Goal: Task Accomplishment & Management: Complete application form

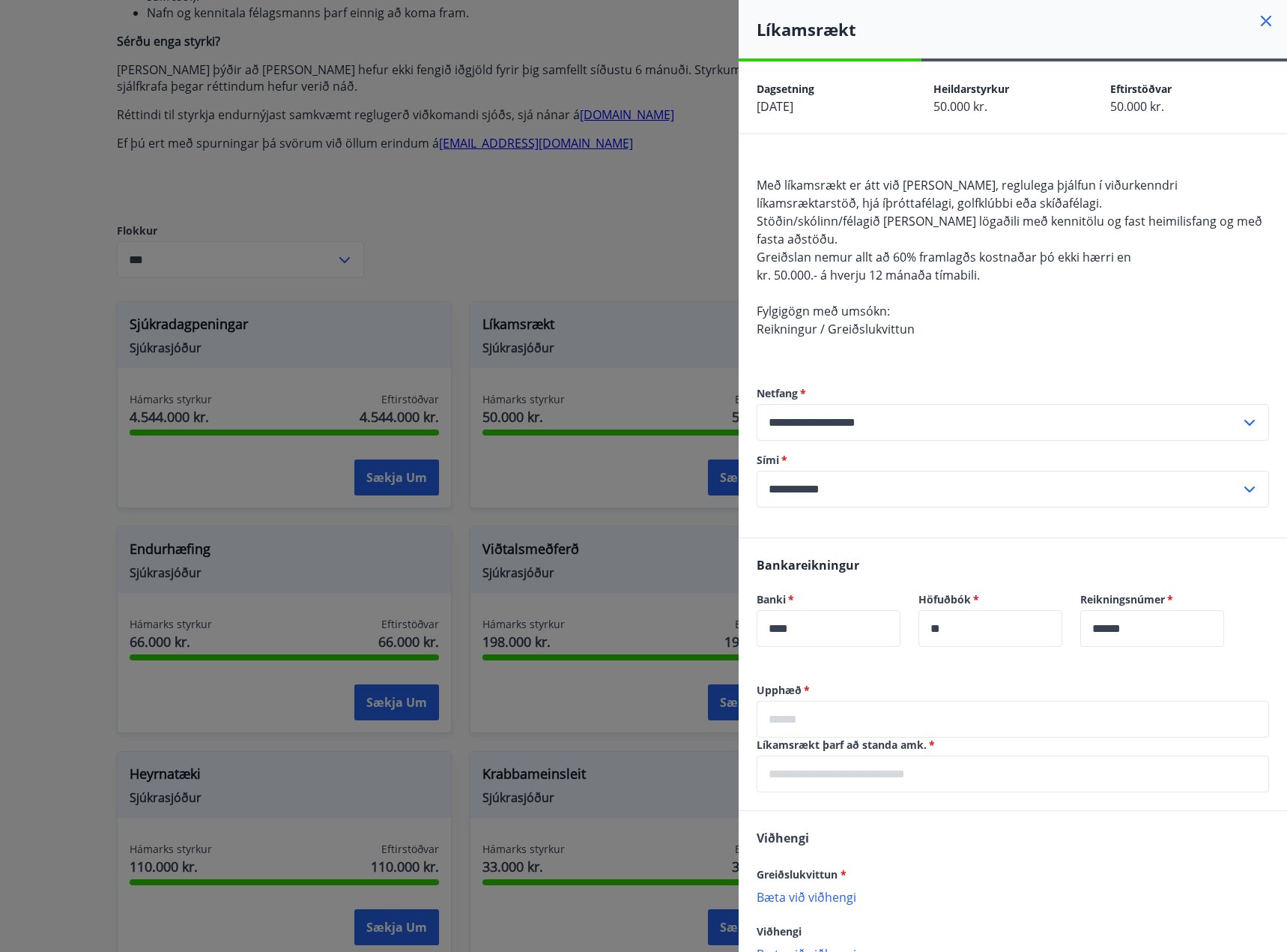
scroll to position [102, 0]
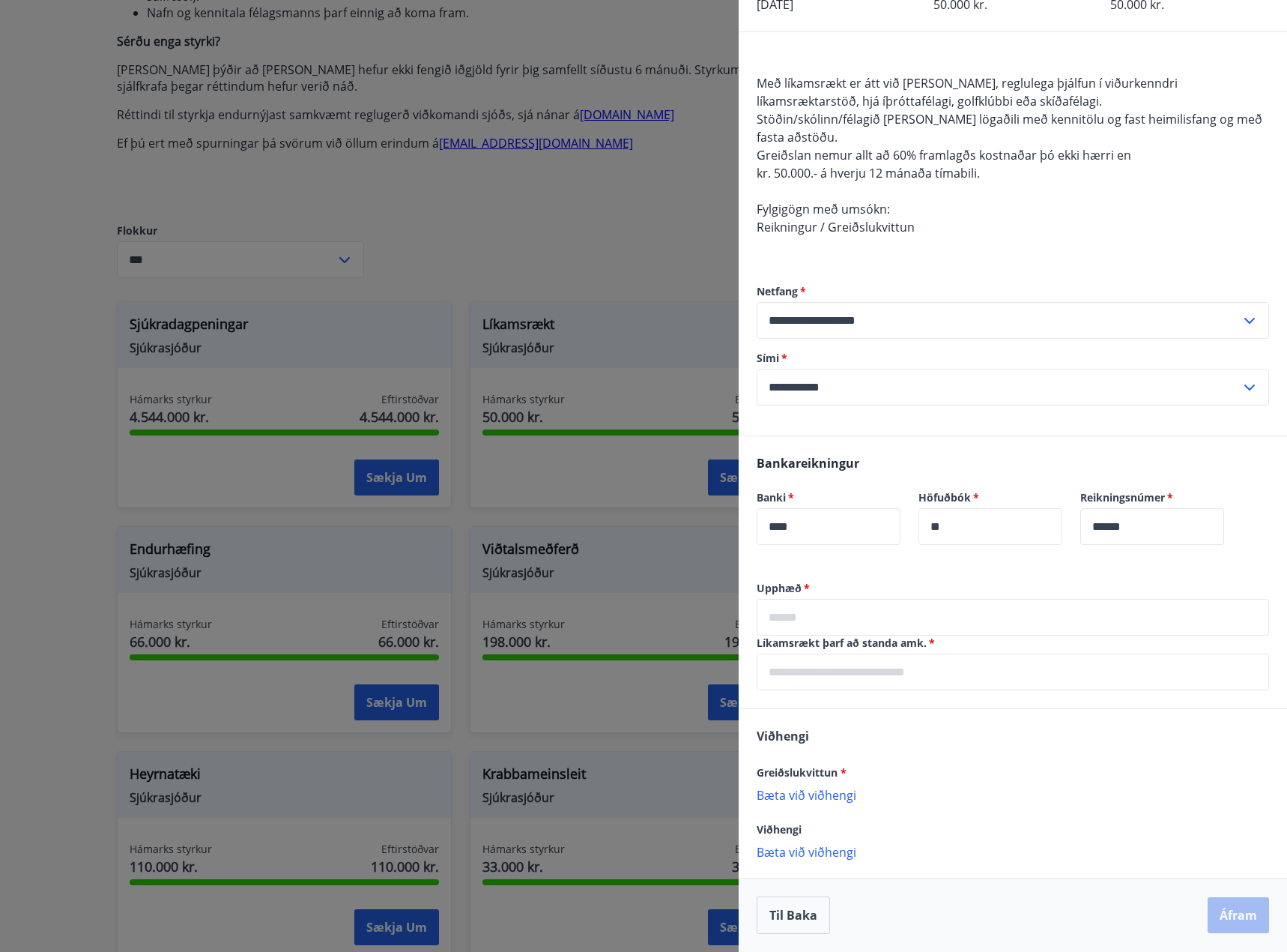
click at [853, 788] on p "Bæta við viðhengi" at bounding box center [1012, 794] width 512 height 15
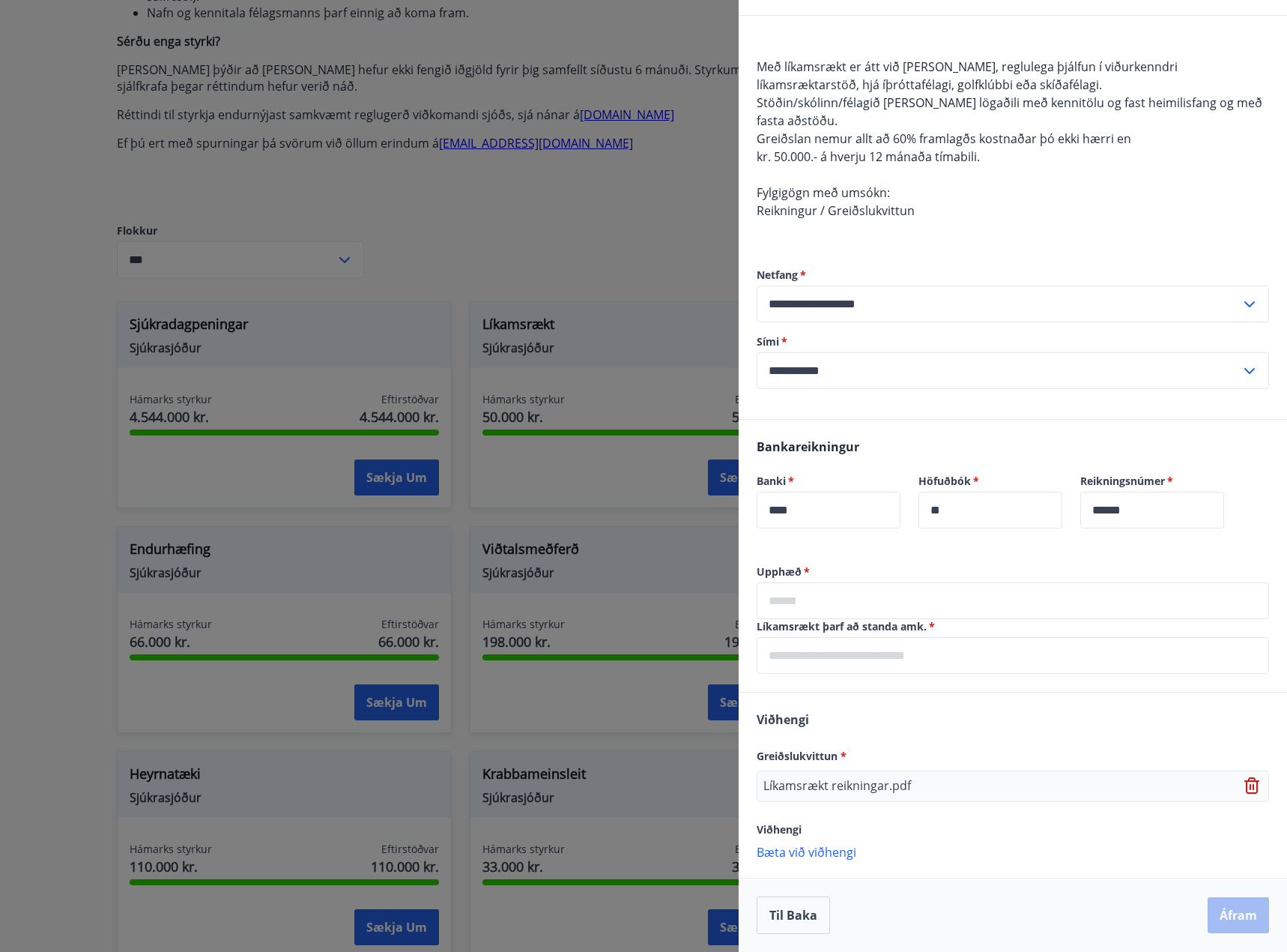
click at [934, 628] on span "*" at bounding box center [931, 626] width 8 height 14
click at [932, 626] on span "*" at bounding box center [931, 626] width 8 height 14
click at [855, 658] on input "text" at bounding box center [1012, 655] width 512 height 37
type input "**********"
click at [869, 603] on input "text" at bounding box center [1012, 601] width 512 height 37
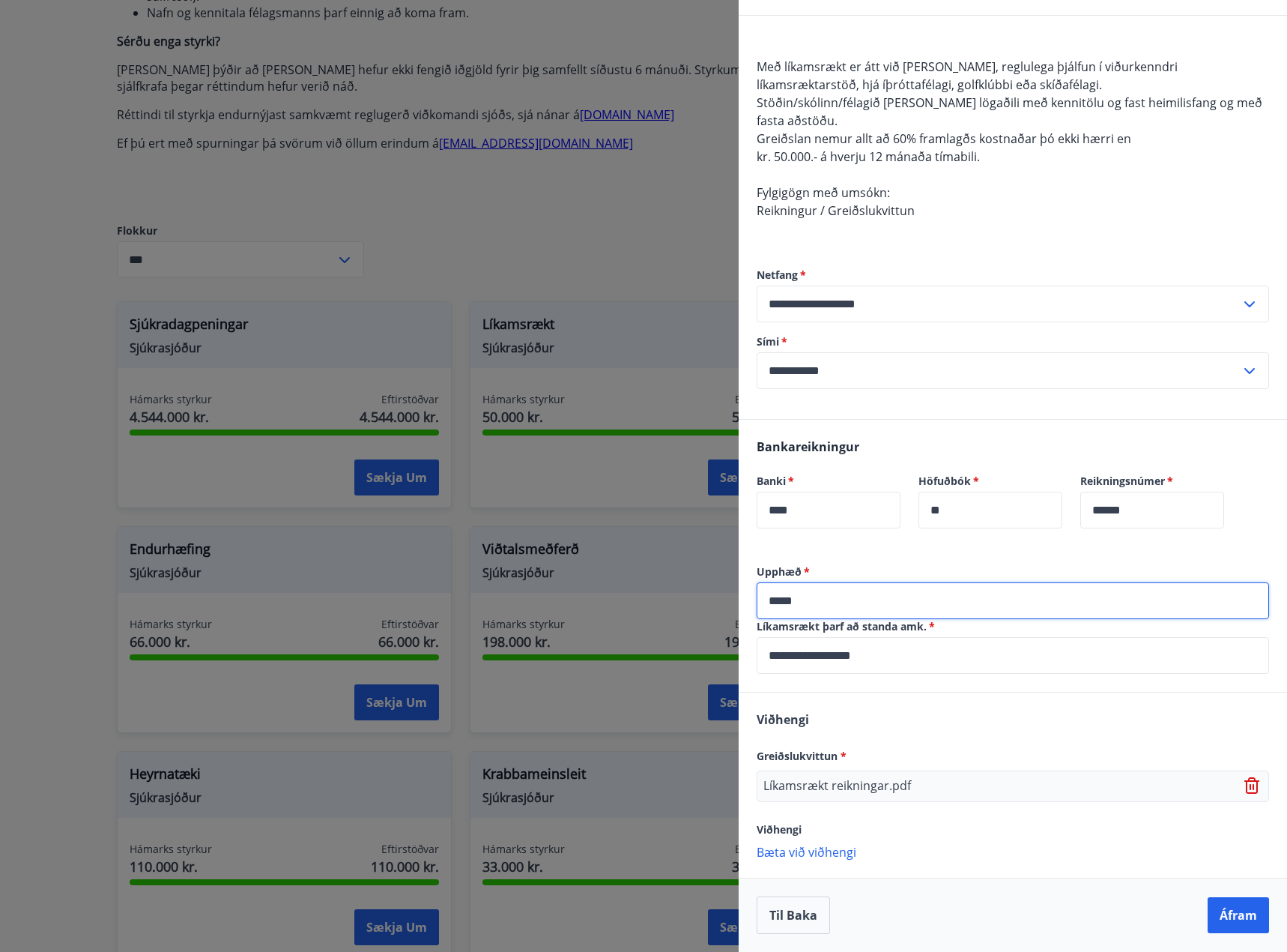
type input "*****"
click at [971, 733] on div "Viðhengi Greiðslukvittun * Líkamsrækt reikningar.pdf Viðhengi [PERSON_NAME] við…" at bounding box center [1013, 784] width 548 height 184
click at [1221, 909] on button "Áfram" at bounding box center [1238, 915] width 61 height 36
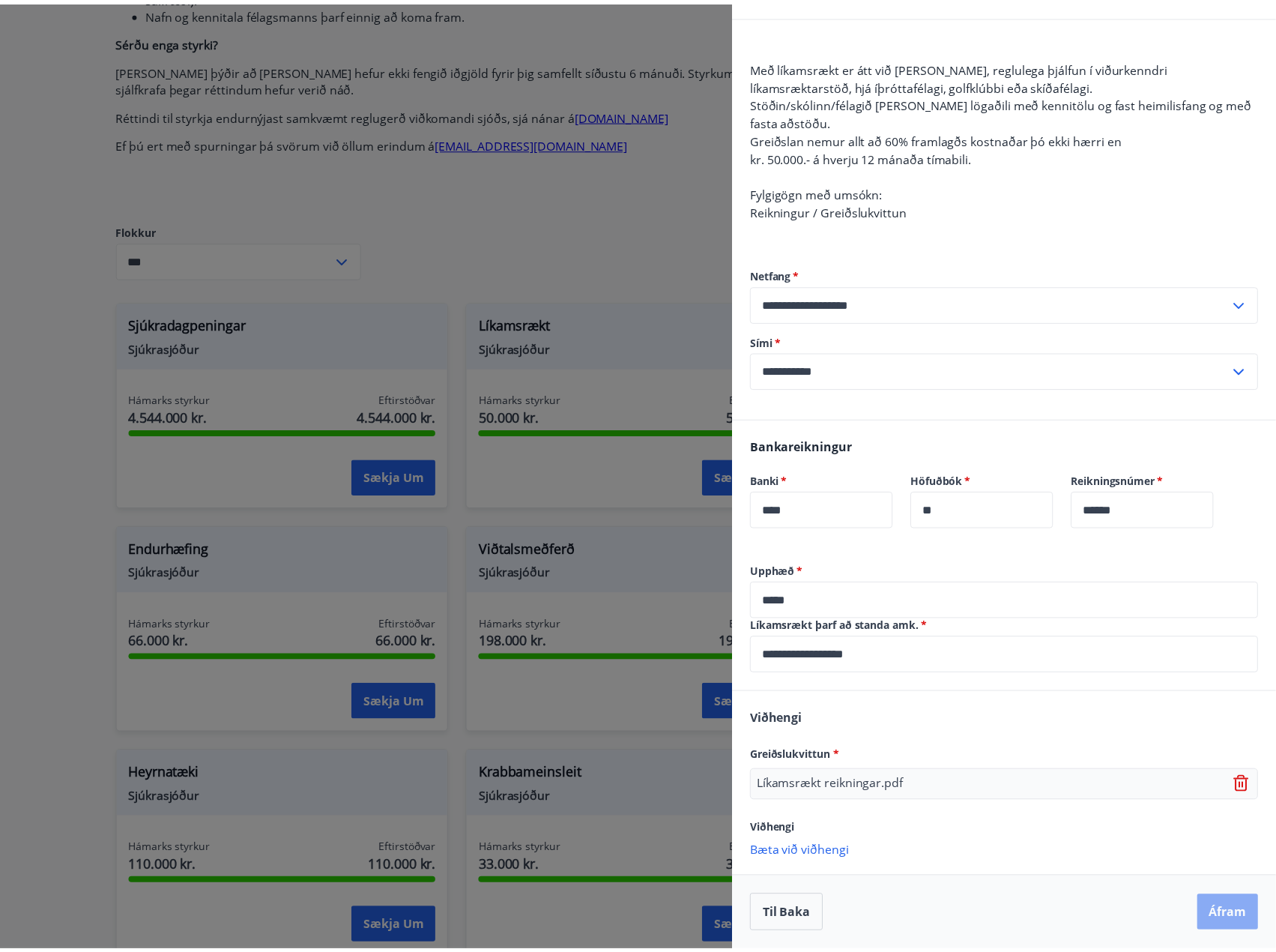
scroll to position [0, 0]
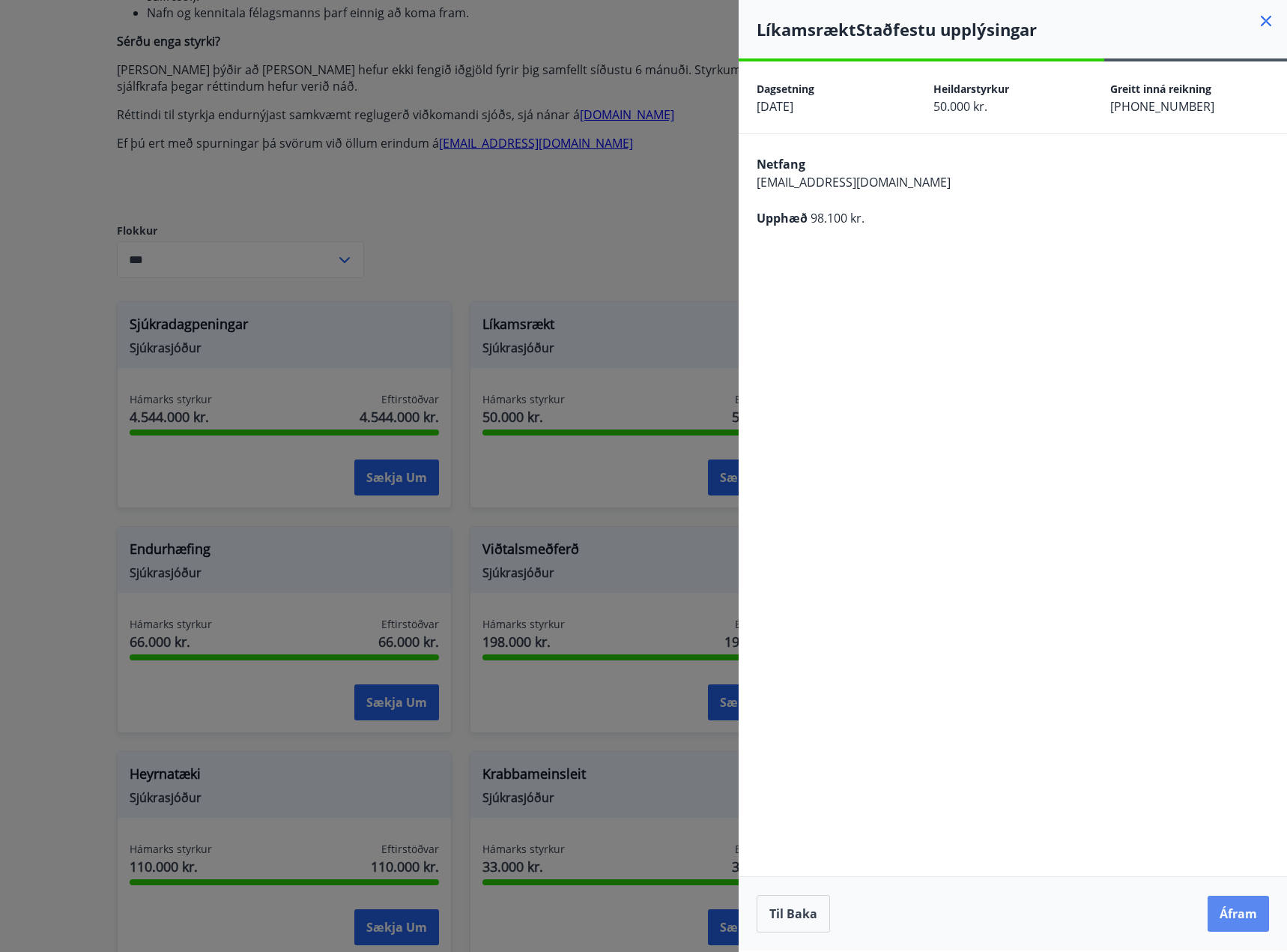
click at [1236, 915] on button "Áfram" at bounding box center [1238, 913] width 61 height 36
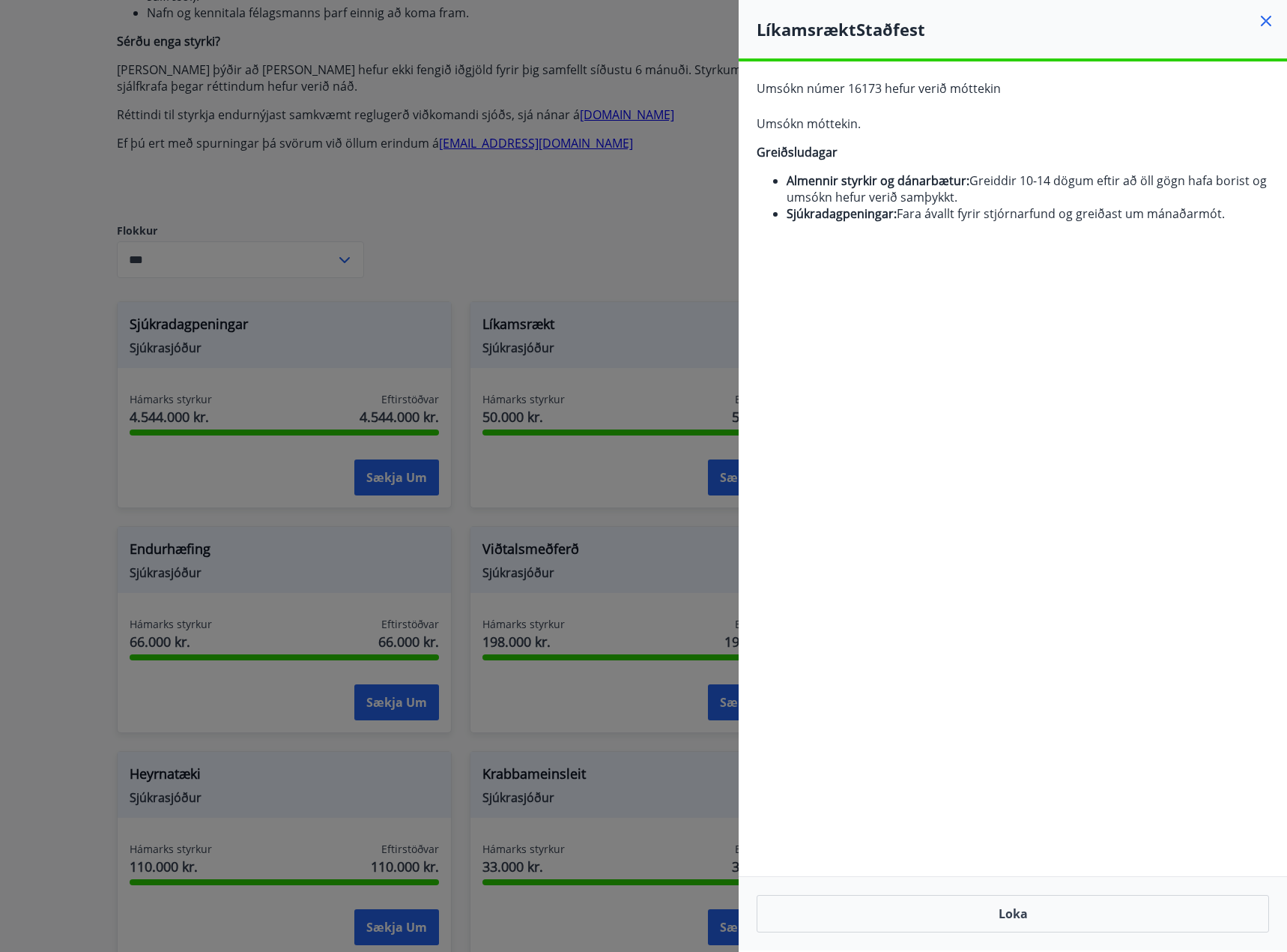
click at [1262, 14] on icon at bounding box center [1266, 21] width 18 height 18
